Goal: Information Seeking & Learning: Compare options

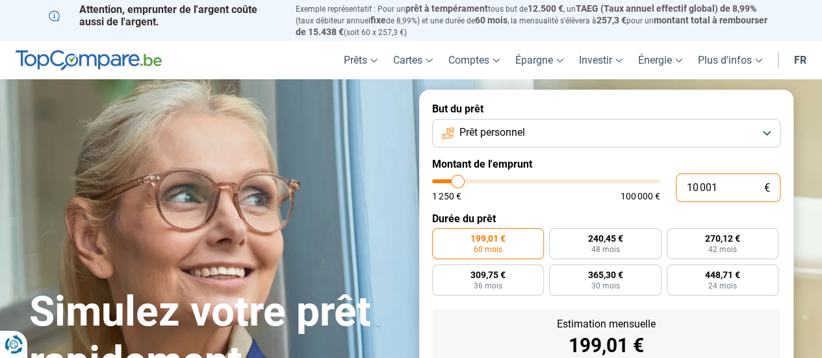
click at [699, 191] on input "10 001" at bounding box center [728, 188] width 105 height 29
type input "1 001"
type input "1250"
type input "1 250"
type input "1250"
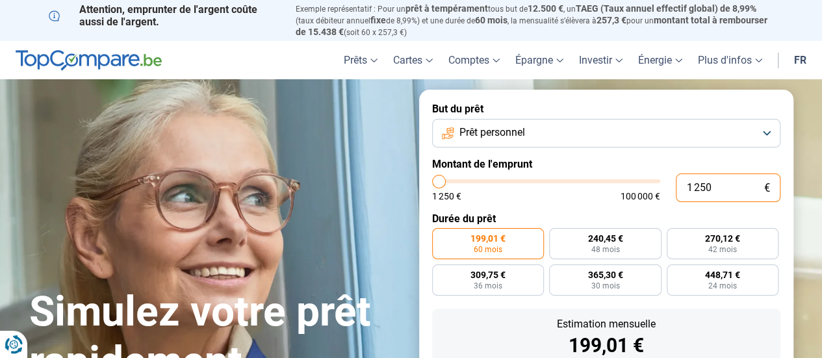
radio input "true"
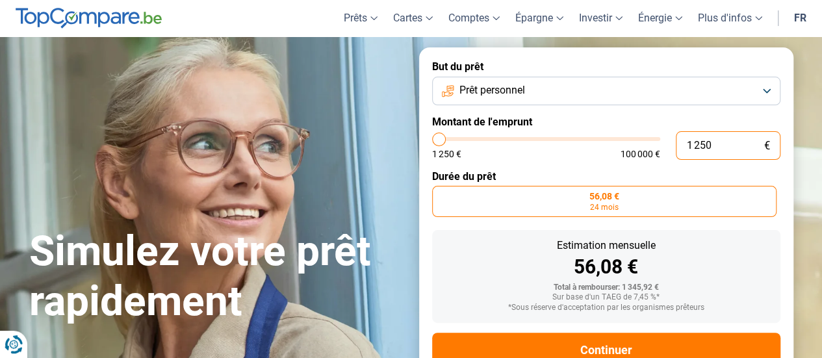
scroll to position [85, 0]
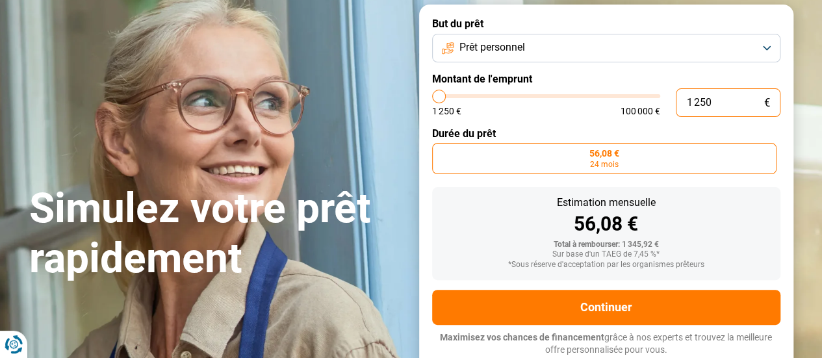
type input "125"
type input "1250"
type input "12"
type input "1250"
type input "1"
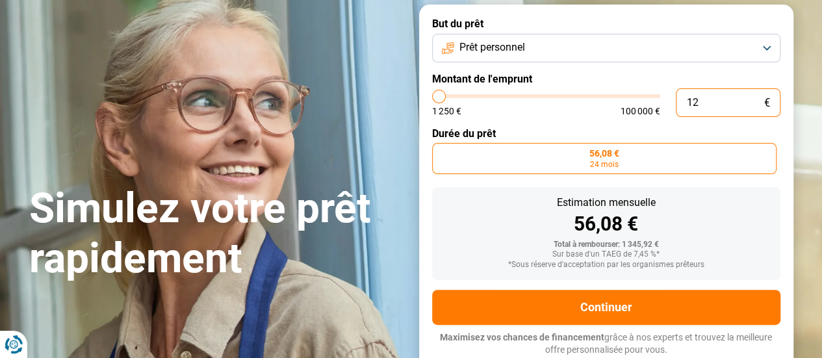
type input "1250"
type input "1 250"
type input "1250"
type input "125"
type input "1250"
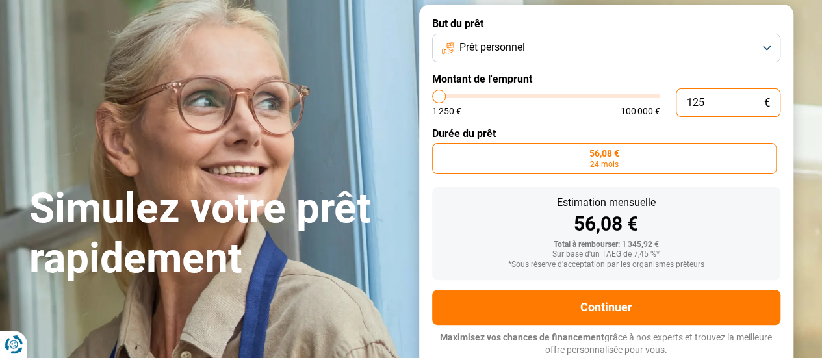
type input "12"
type input "1250"
type input "1"
type input "1250"
type input "1 250"
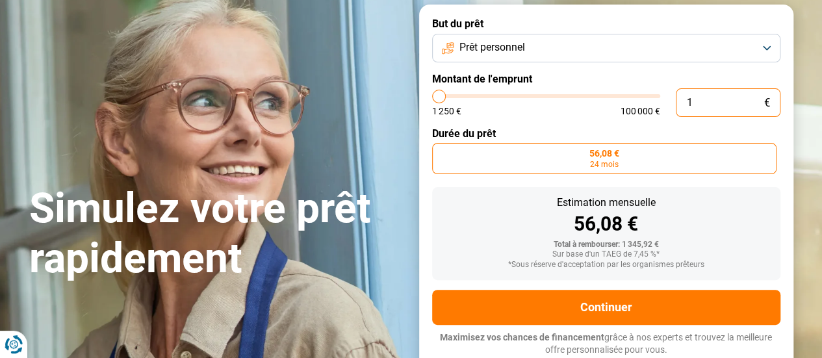
type input "1250"
type input "5 000"
type input "5000"
radio input "false"
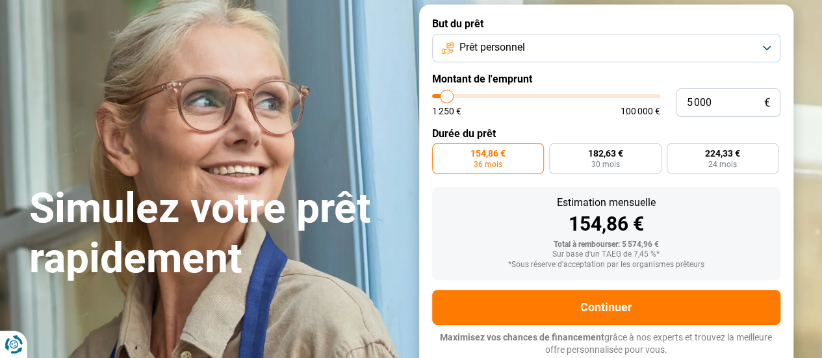
type input "5 500"
type input "5500"
type input "6 000"
type input "6000"
type input "6 250"
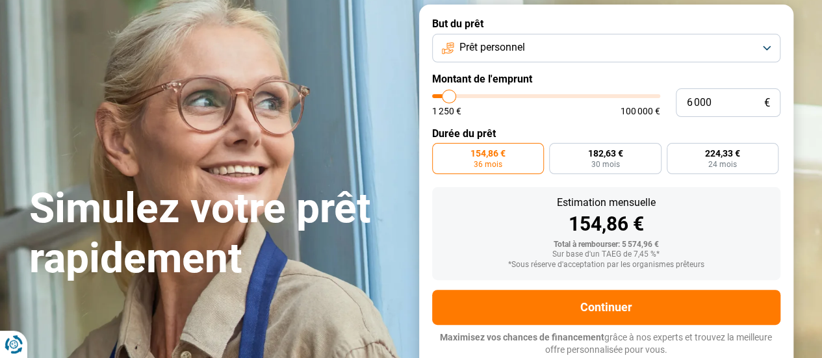
type input "6250"
type input "7 250"
type input "7250"
type input "8 000"
type input "8000"
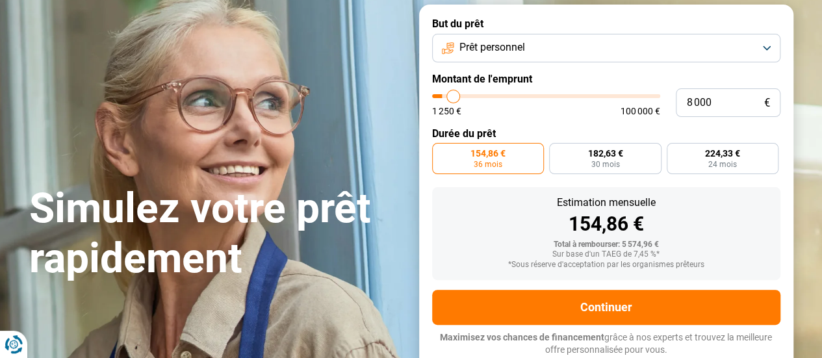
type input "9 000"
type input "9000"
type input "10 250"
type input "10250"
type input "11 250"
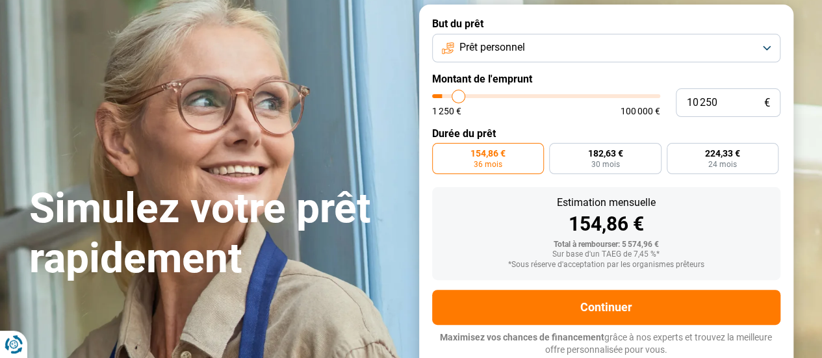
type input "11250"
type input "12 000"
type input "12000"
type input "12 750"
type input "12750"
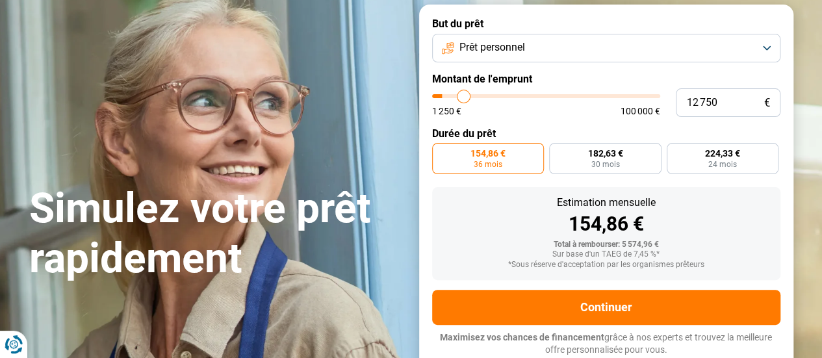
type input "13 250"
type input "13250"
type input "14 000"
type input "14000"
type input "14 750"
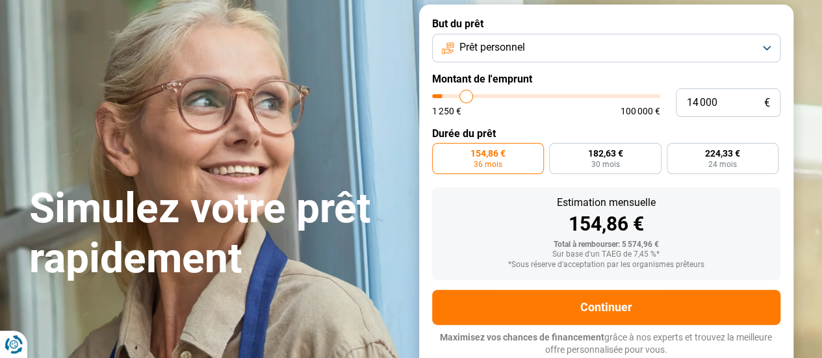
type input "14750"
type input "15 250"
type input "15250"
type input "15 750"
type input "15750"
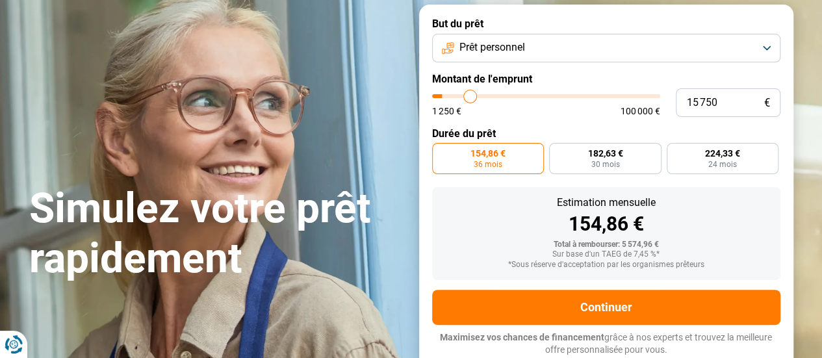
type input "16 250"
type input "16250"
type input "16 500"
type input "16500"
type input "16 750"
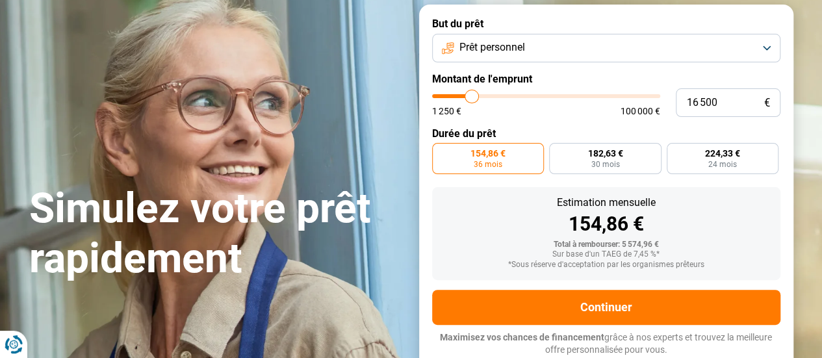
type input "16750"
type input "17 000"
type input "17000"
type input "17 250"
type input "17250"
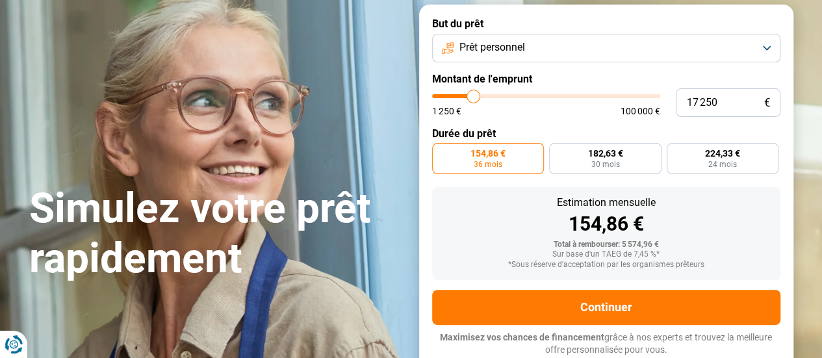
type input "17 000"
type input "17000"
type input "16 750"
type input "16750"
type input "16 250"
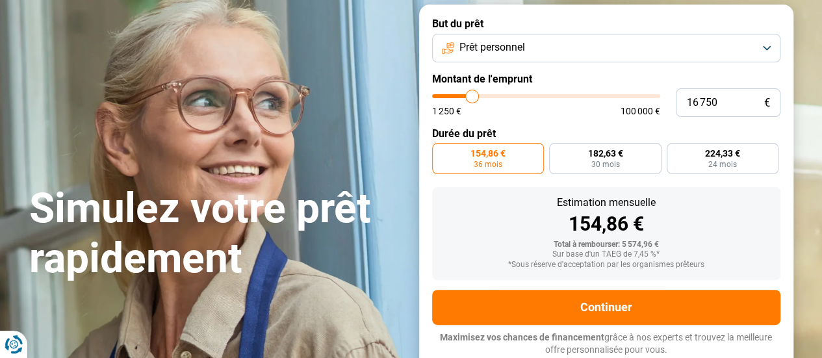
type input "16250"
type input "15 750"
type input "15750"
type input "15 500"
type input "15500"
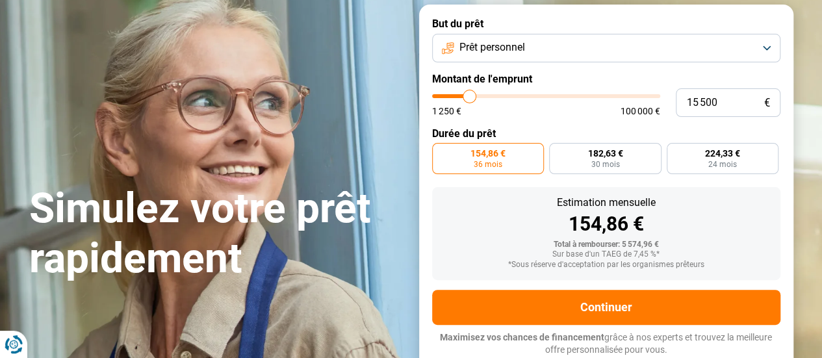
type input "15 250"
type input "15250"
type input "15 000"
type input "15000"
type input "14 750"
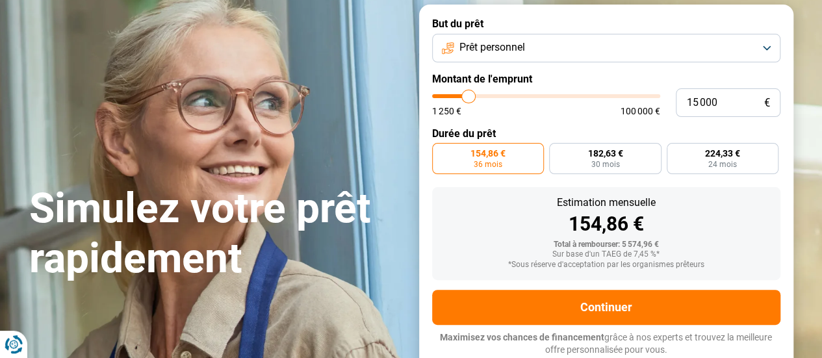
type input "14750"
type input "15 000"
type input "15000"
type input "15 250"
type input "15250"
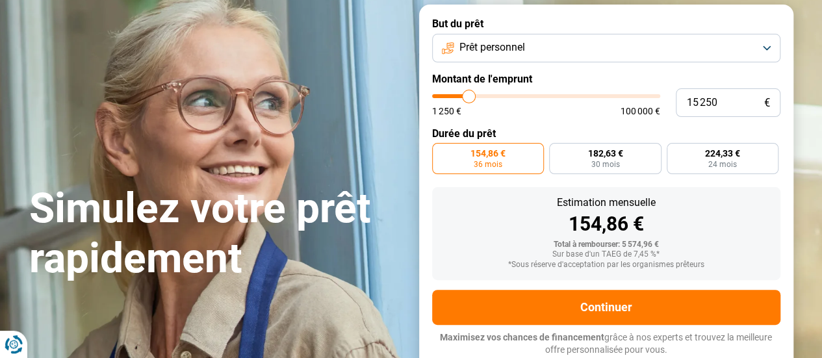
type input "15 500"
type input "15500"
type input "16 000"
type input "16000"
type input "16 250"
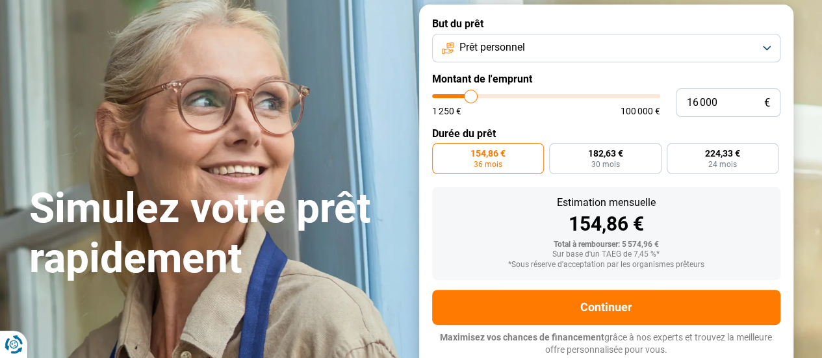
type input "16250"
type input "15 750"
type input "15750"
type input "15 500"
type input "15500"
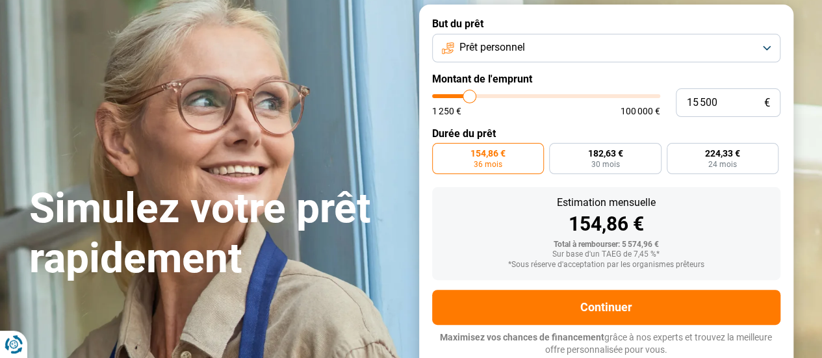
type input "15 250"
type input "15250"
type input "15 000"
drag, startPoint x: 447, startPoint y: 96, endPoint x: 469, endPoint y: 104, distance: 23.7
type input "15000"
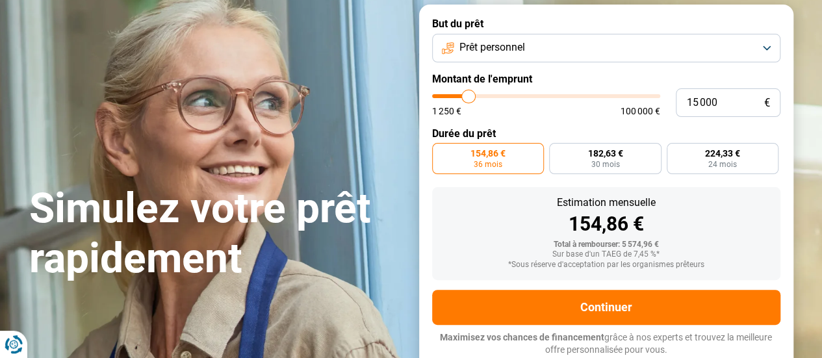
click at [469, 98] on input "range" at bounding box center [546, 96] width 228 height 4
radio input "false"
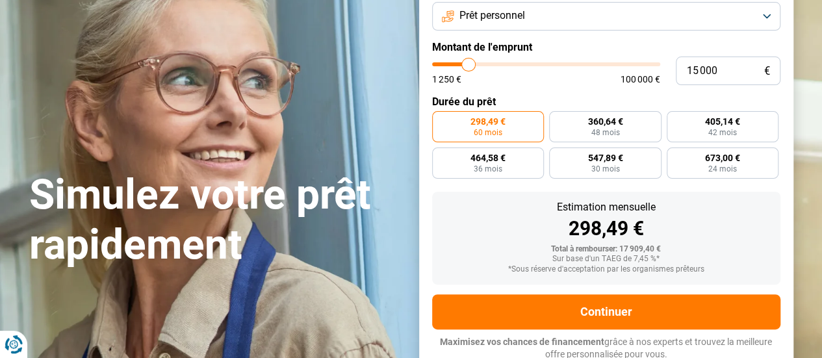
scroll to position [122, 0]
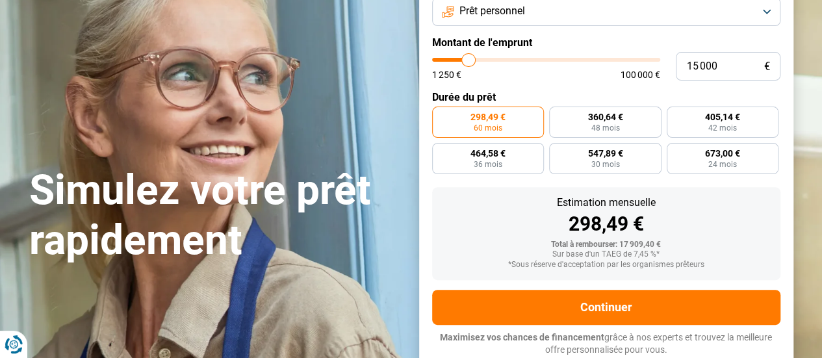
drag, startPoint x: 809, startPoint y: 61, endPoint x: 831, endPoint y: 84, distance: 31.7
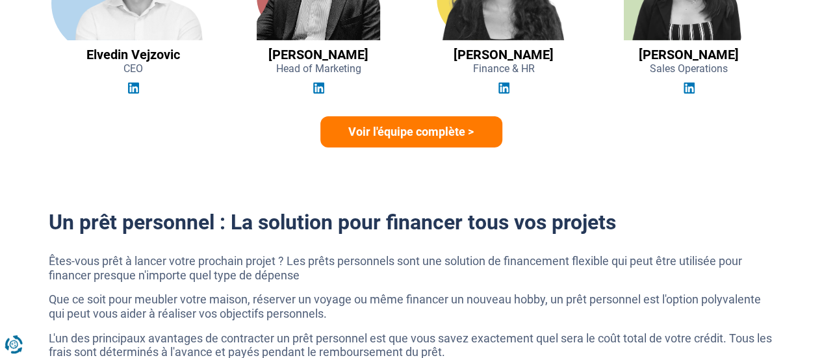
scroll to position [2123, 0]
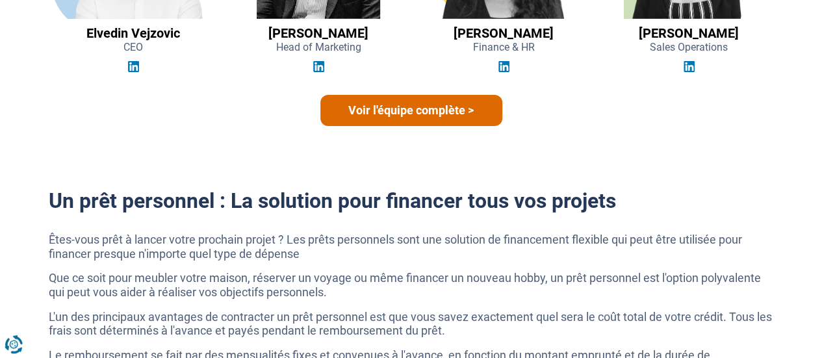
click at [421, 109] on link "Voir l'équipe complète >" at bounding box center [411, 110] width 182 height 31
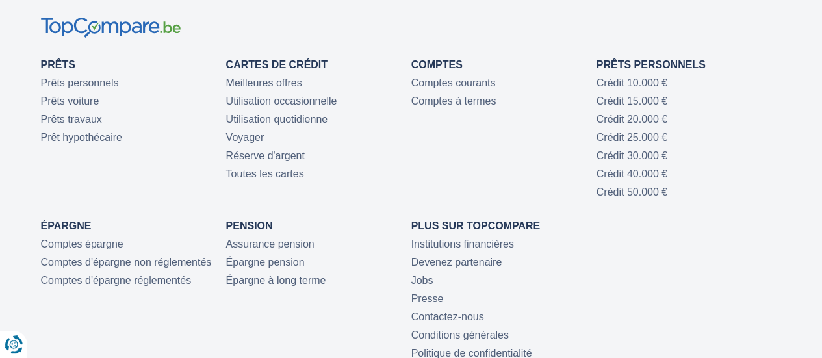
scroll to position [2888, 0]
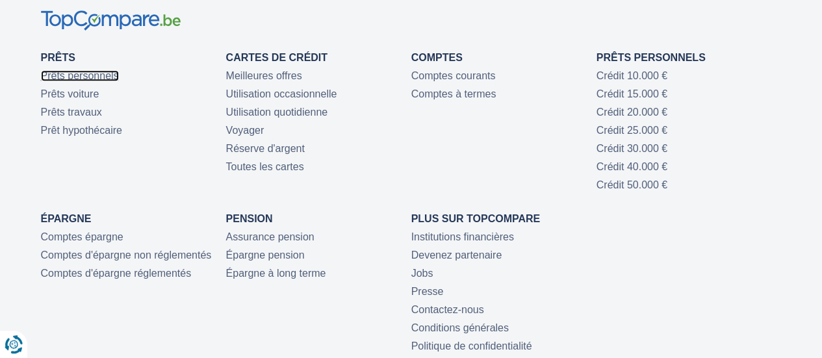
click at [101, 75] on link "Prêts personnels" at bounding box center [80, 75] width 78 height 11
click at [455, 72] on link "Comptes courants" at bounding box center [453, 75] width 84 height 11
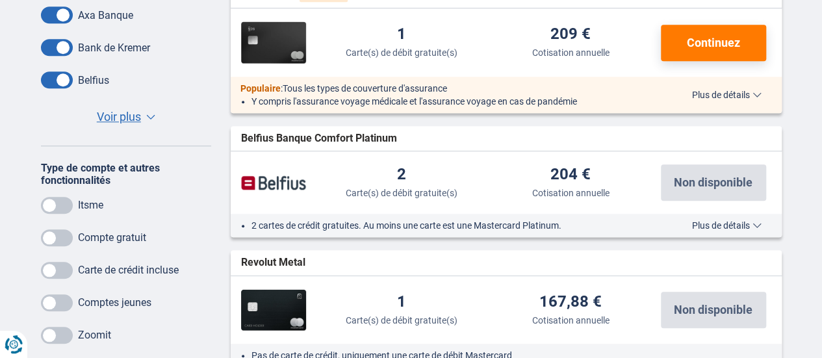
scroll to position [520, 0]
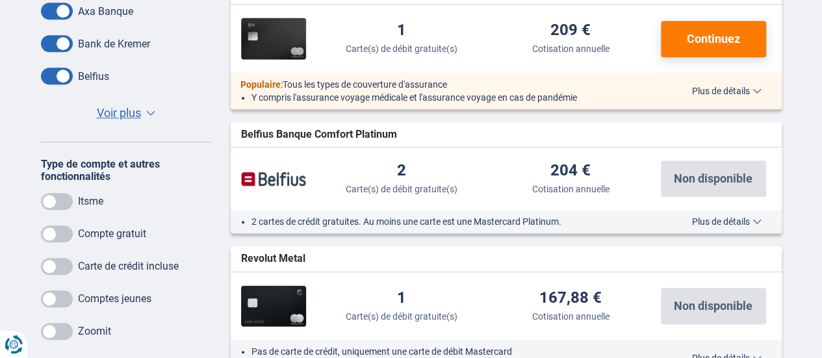
click at [757, 221] on span "Plus de détails" at bounding box center [727, 221] width 70 height 9
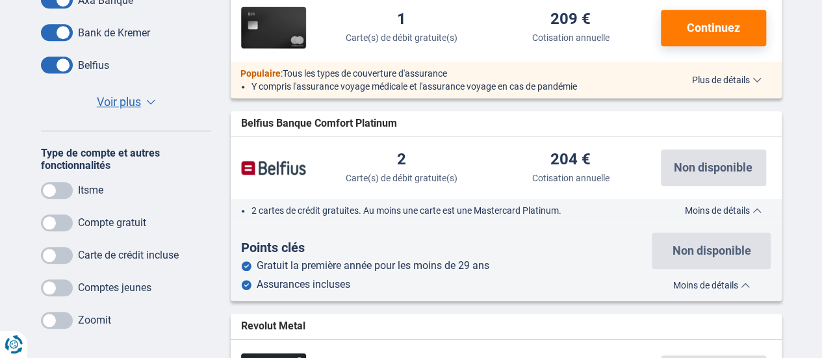
scroll to position [0, 0]
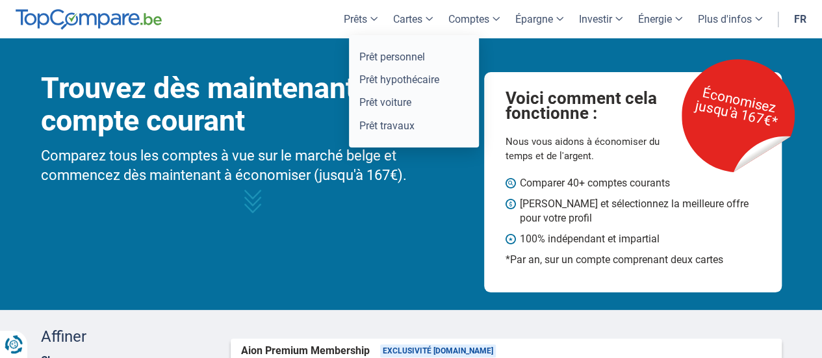
click at [352, 17] on link "Prêts" at bounding box center [360, 19] width 49 height 38
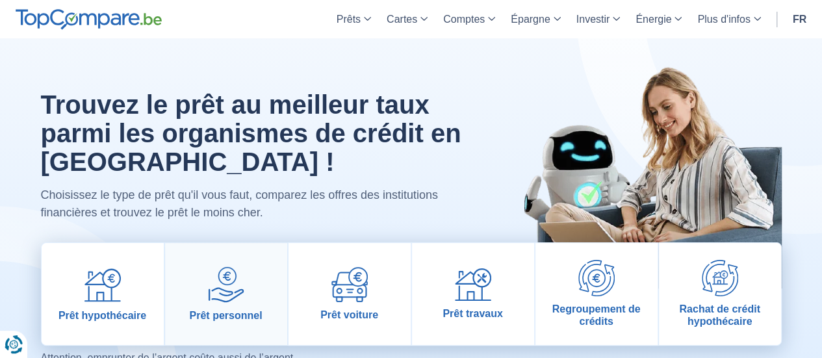
click at [237, 317] on span "Prêt personnel" at bounding box center [225, 315] width 73 height 12
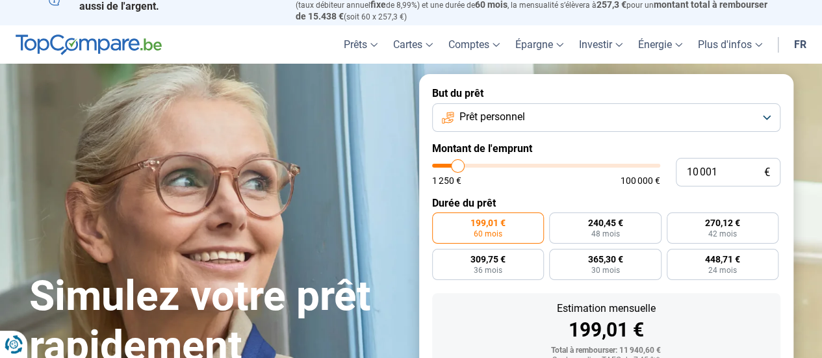
scroll to position [42, 0]
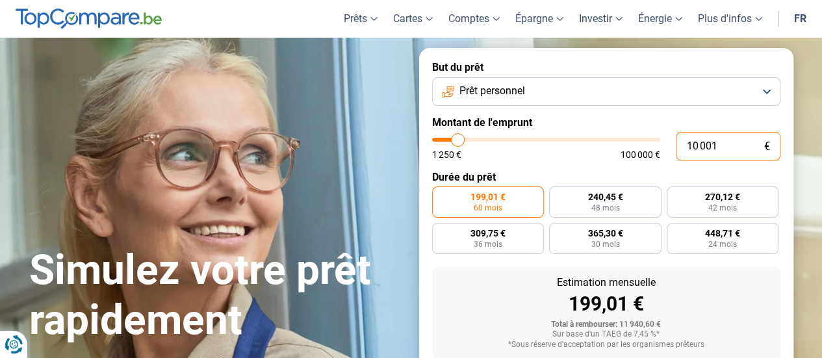
click at [698, 149] on input "10 001" at bounding box center [728, 146] width 105 height 29
type input "0"
type input "1250"
type input "1 250"
type input "1250"
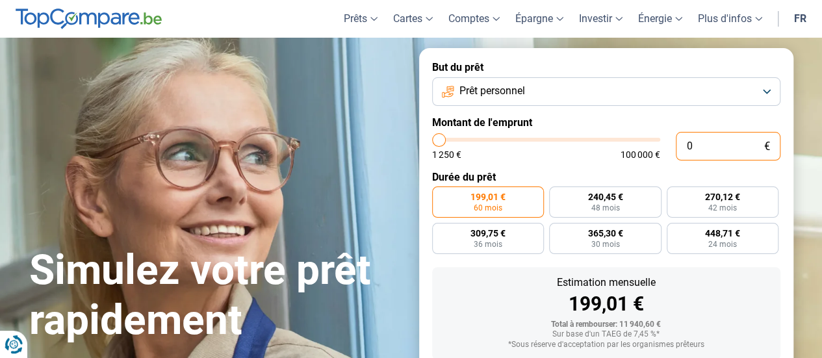
radio input "true"
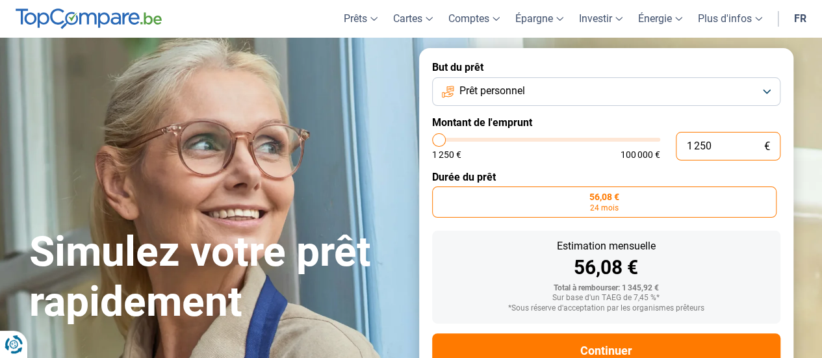
scroll to position [85, 0]
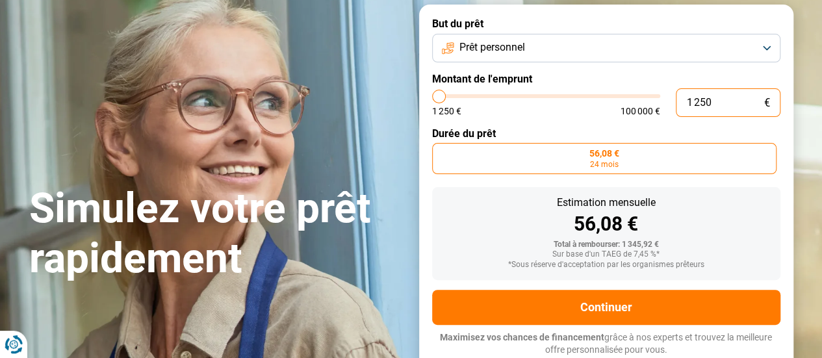
type input "125"
type input "1250"
type input "12"
type input "1250"
type input "1"
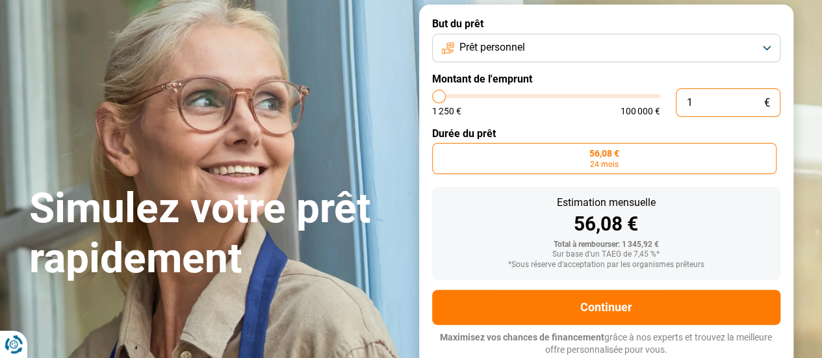
type input "1250"
type input "1 250"
type input "1250"
type input "3 250"
type input "3250"
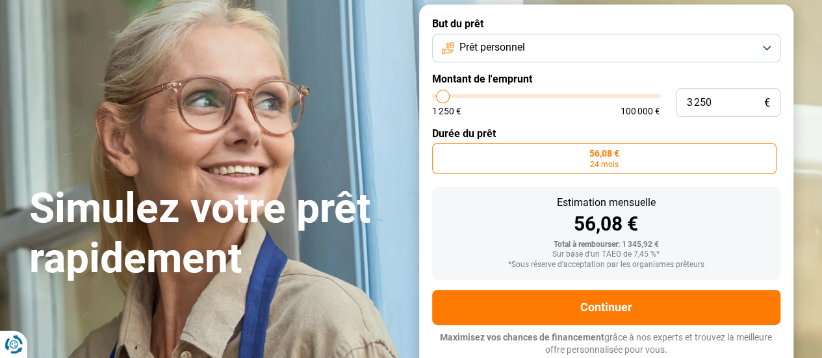
type input "3 500"
type input "3500"
type input "3 750"
type input "3750"
type input "4 000"
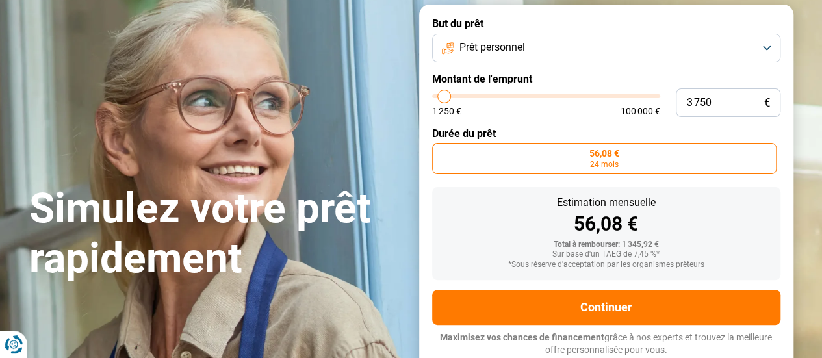
type input "4000"
type input "4 250"
type input "4250"
type input "5 000"
type input "5000"
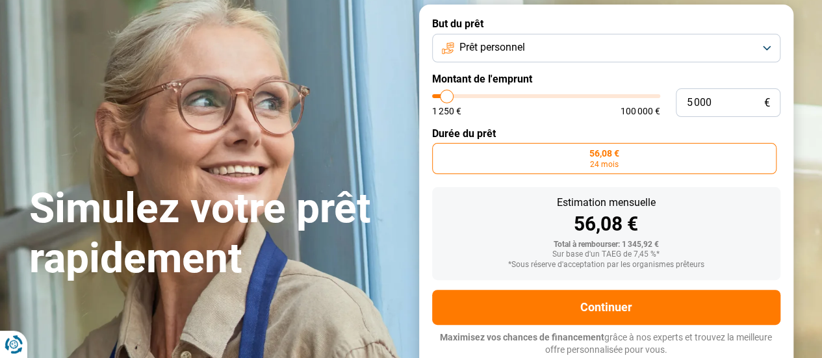
type input "5 250"
type input "5250"
type input "5 500"
type input "5500"
type input "6 000"
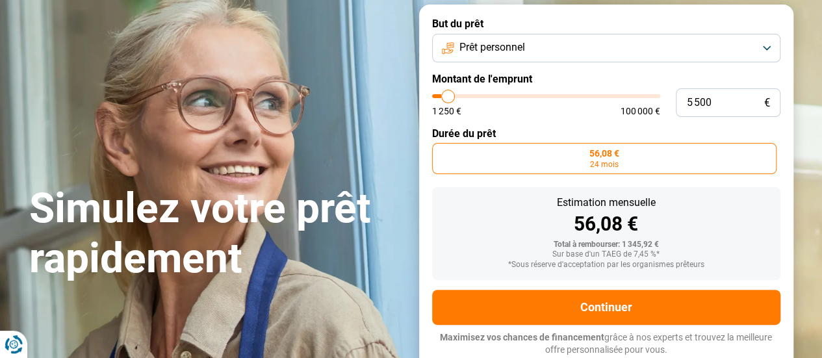
type input "6000"
type input "6 750"
type input "6750"
type input "7 250"
type input "7250"
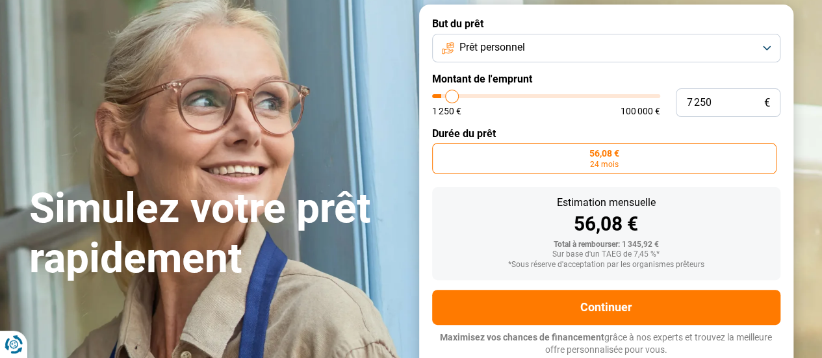
type input "7 750"
type input "7750"
type input "8 250"
type input "8250"
type input "8 500"
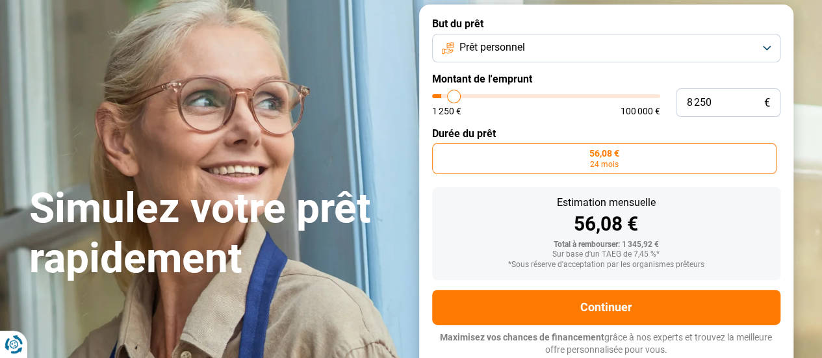
type input "8500"
type input "8 750"
type input "8750"
type input "9 000"
type input "9000"
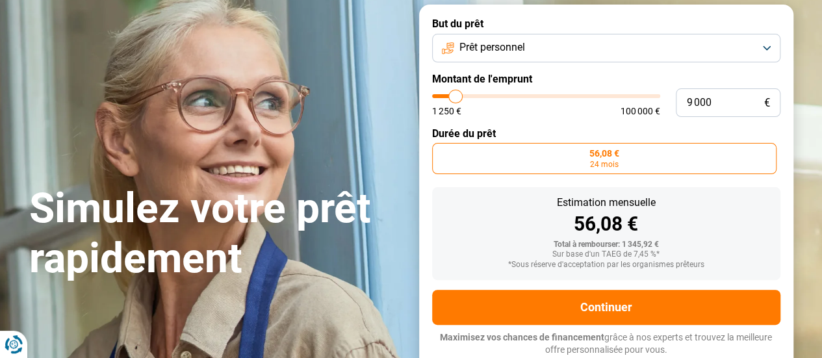
type input "9 250"
type input "9250"
type input "9 500"
type input "9500"
type input "9 750"
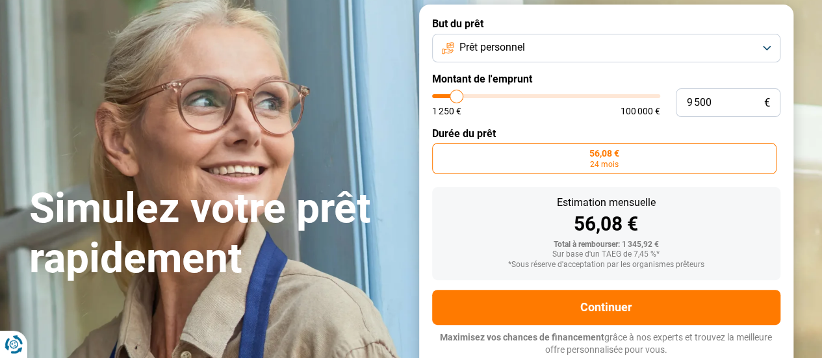
type input "9750"
type input "10 250"
type input "10250"
type input "10 500"
type input "10500"
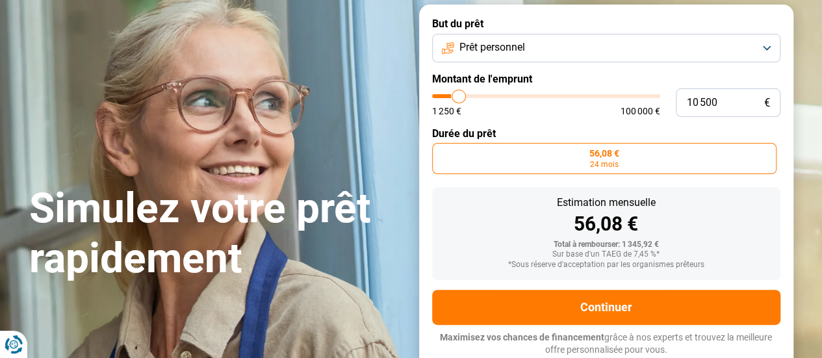
type input "10 750"
type input "10750"
type input "11 000"
type input "11000"
type input "11 250"
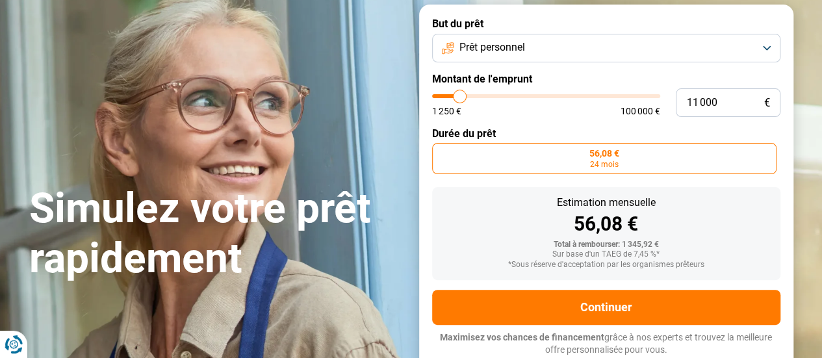
type input "11250"
type input "11 500"
type input "11500"
type input "11 750"
type input "11750"
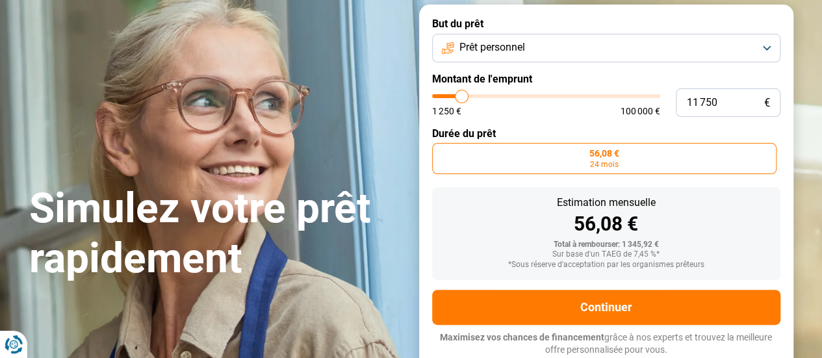
type input "12 250"
type input "12250"
type input "12 500"
type input "12500"
type input "12 750"
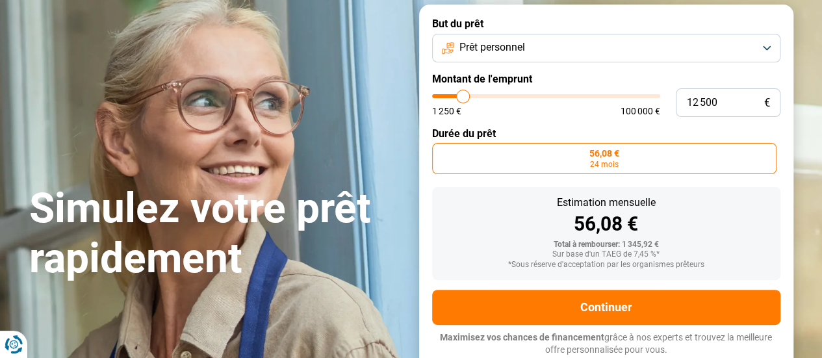
type input "12750"
type input "13 000"
type input "13000"
type input "13 250"
type input "13250"
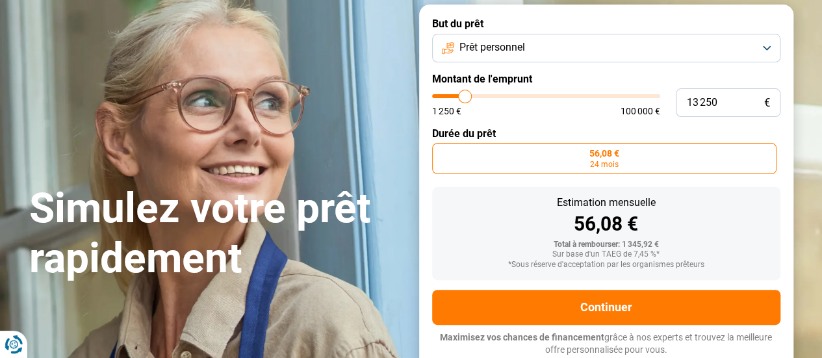
type input "13 750"
type input "13750"
type input "14 000"
type input "14000"
type input "14 250"
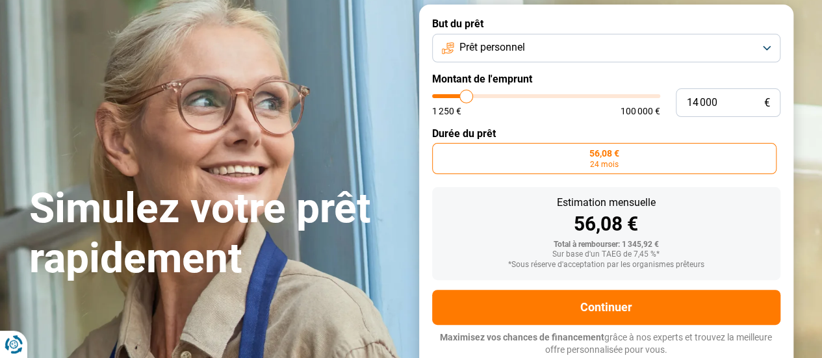
type input "14250"
type input "14 500"
type input "14500"
type input "14 750"
type input "14750"
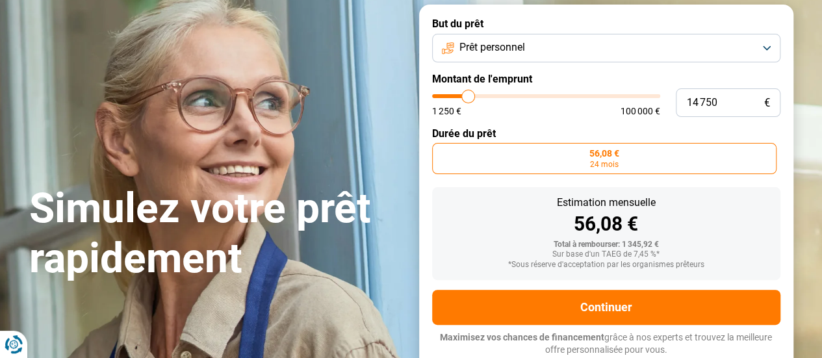
type input "15 000"
type input "15000"
type input "15 250"
type input "15250"
type input "15 500"
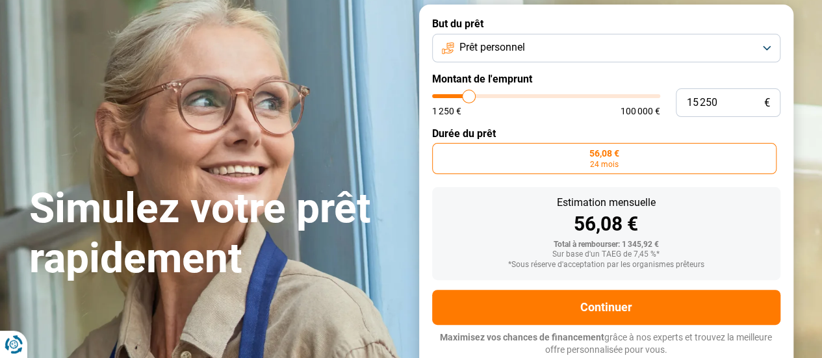
type input "15500"
type input "15 750"
type input "15750"
type input "16 000"
type input "16000"
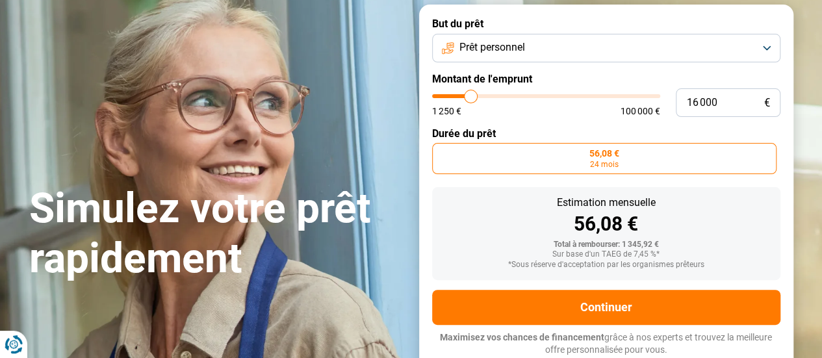
type input "15 750"
type input "15750"
type input "15 250"
type input "15250"
type input "15 000"
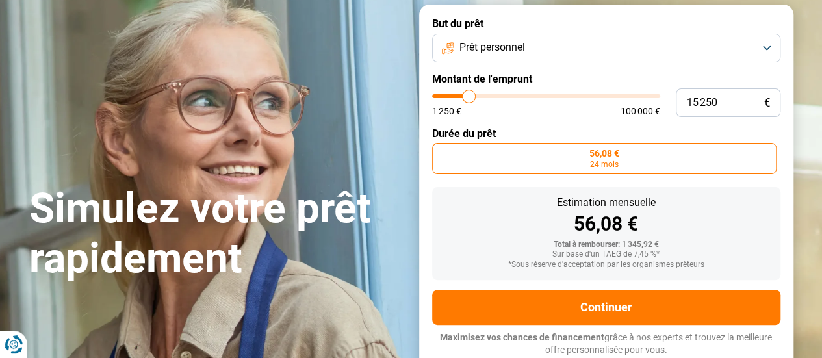
type input "15000"
type input "14 750"
type input "14750"
type input "15 000"
type input "15000"
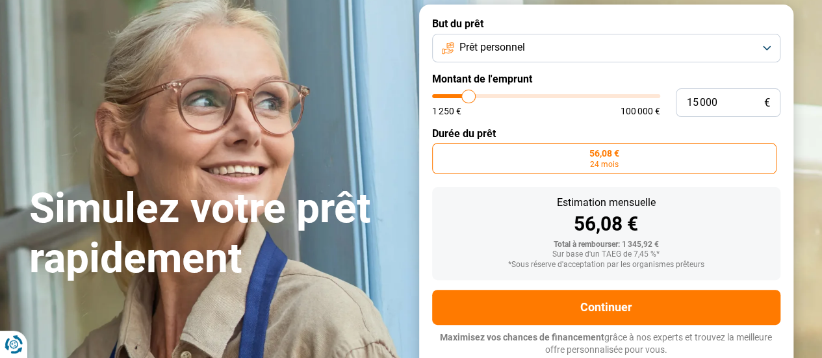
type input "15 250"
type input "15250"
type input "15 500"
type input "15500"
type input "15 750"
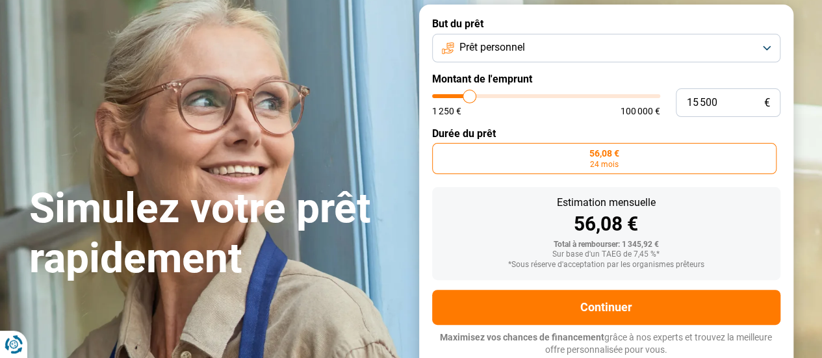
type input "15750"
type input "16 000"
type input "16000"
type input "15 750"
type input "15750"
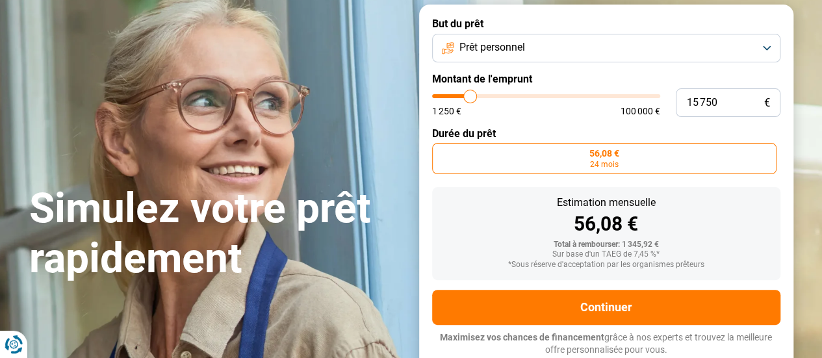
type input "15 250"
type input "15250"
type input "15 000"
type input "15000"
type input "14 750"
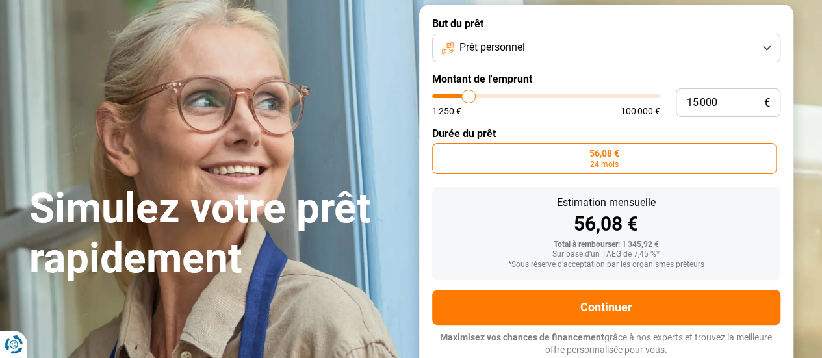
type input "14750"
type input "15 250"
type input "15250"
type input "15 500"
type input "15500"
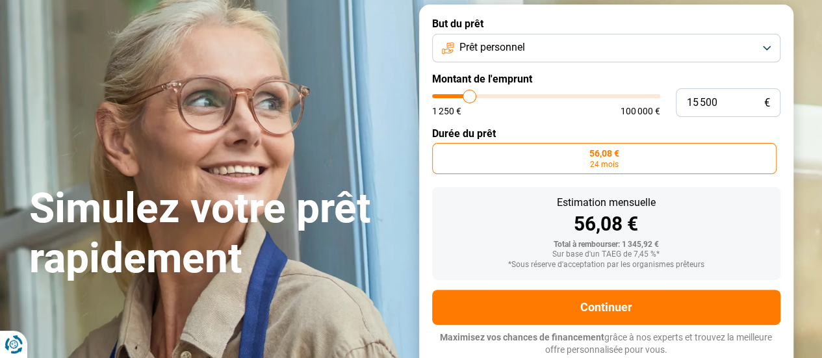
type input "15 750"
type input "15750"
type input "16 000"
type input "16000"
type input "15 750"
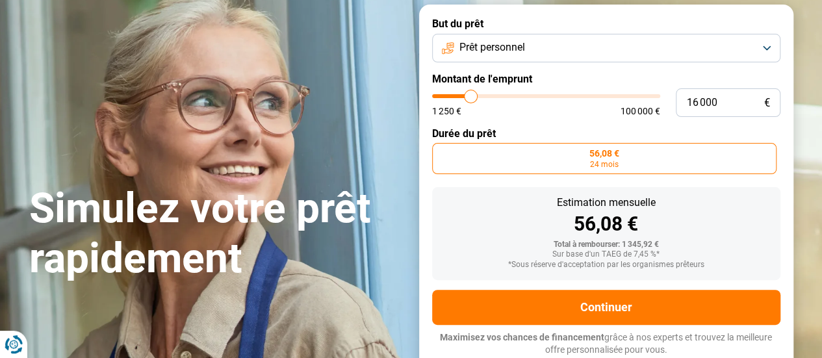
type input "15750"
type input "15 250"
type input "15250"
type input "15 000"
drag, startPoint x: 443, startPoint y: 94, endPoint x: 469, endPoint y: 81, distance: 29.1
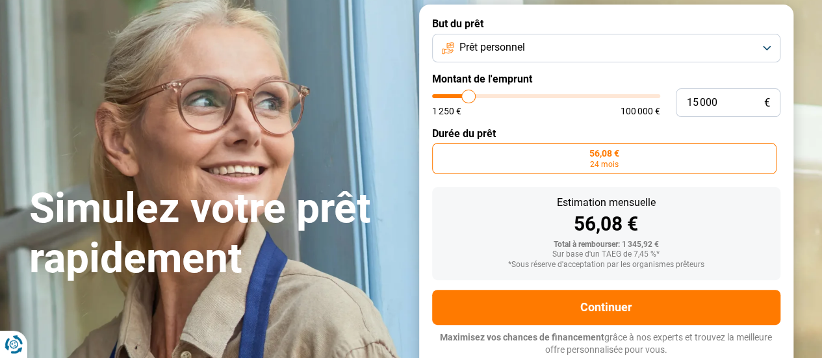
type input "15000"
click at [469, 94] on input "range" at bounding box center [546, 96] width 228 height 4
radio input "false"
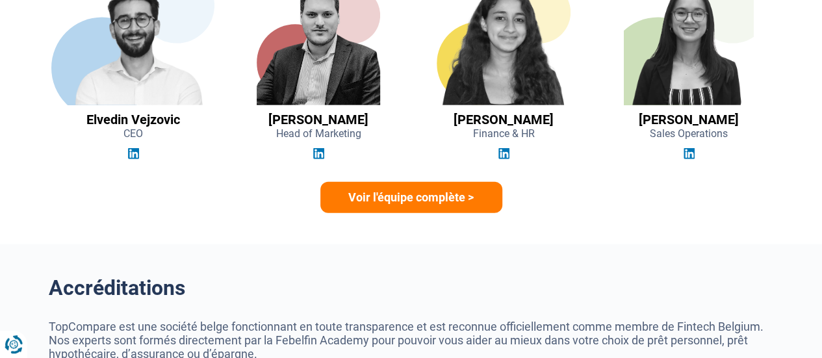
scroll to position [3863, 0]
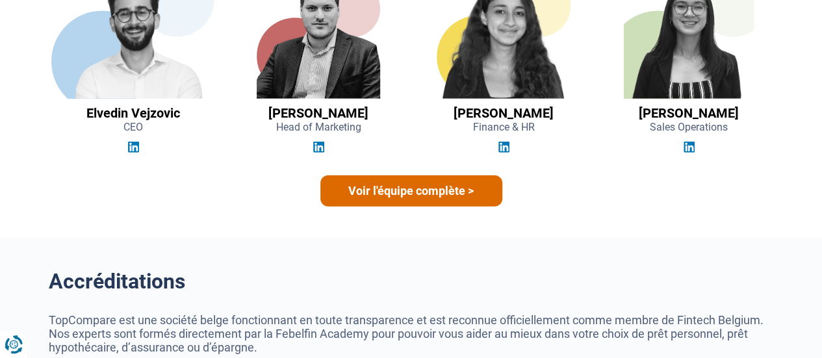
click at [419, 196] on link "Voir l'équipe complète >" at bounding box center [411, 190] width 182 height 31
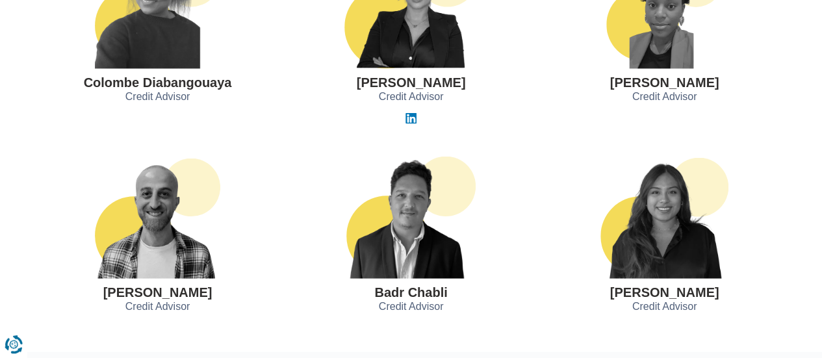
scroll to position [1253, 0]
